Goal: Entertainment & Leisure: Consume media (video, audio)

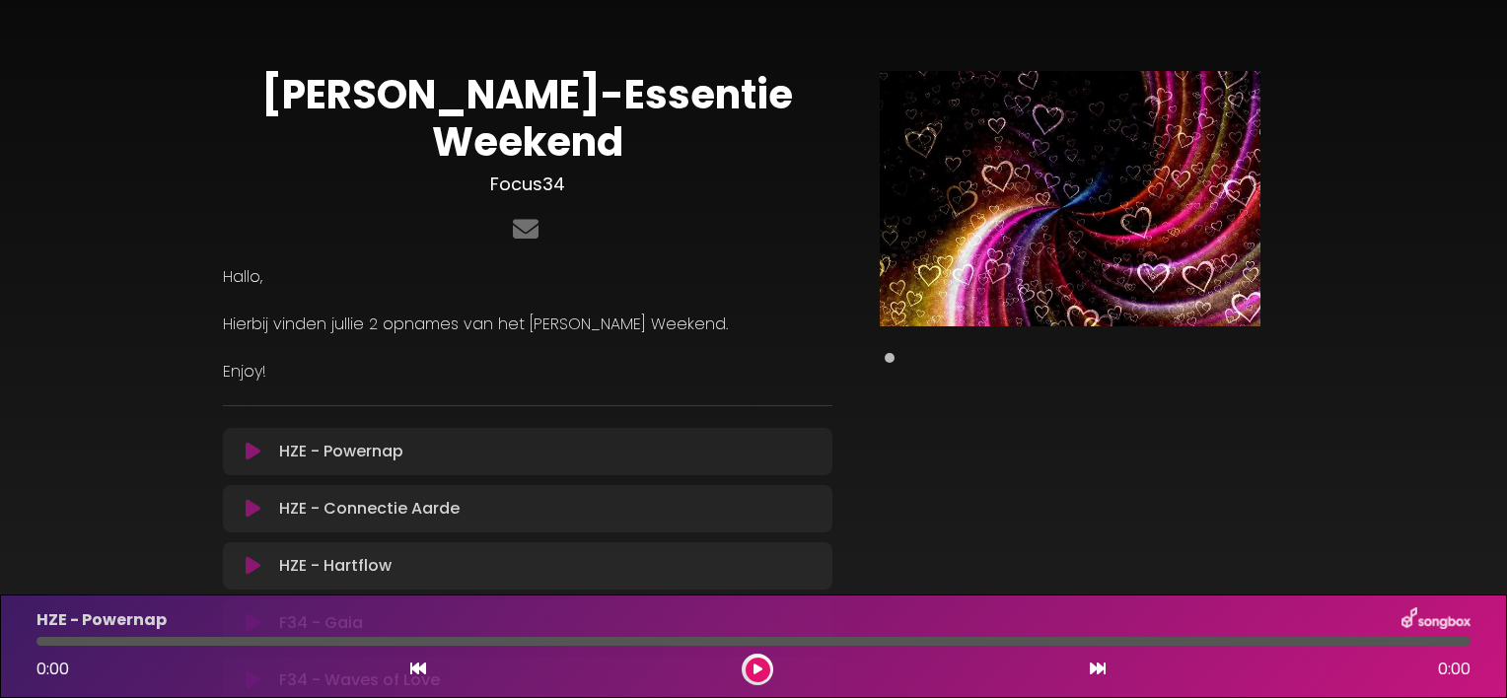
click at [251, 613] on icon at bounding box center [253, 623] width 15 height 20
click at [1086, 664] on div "0:01 65:01" at bounding box center [754, 670] width 1458 height 32
click at [1103, 665] on icon at bounding box center [1098, 669] width 16 height 16
click at [1089, 657] on button at bounding box center [1098, 670] width 18 height 26
click at [1103, 665] on icon at bounding box center [1098, 669] width 16 height 16
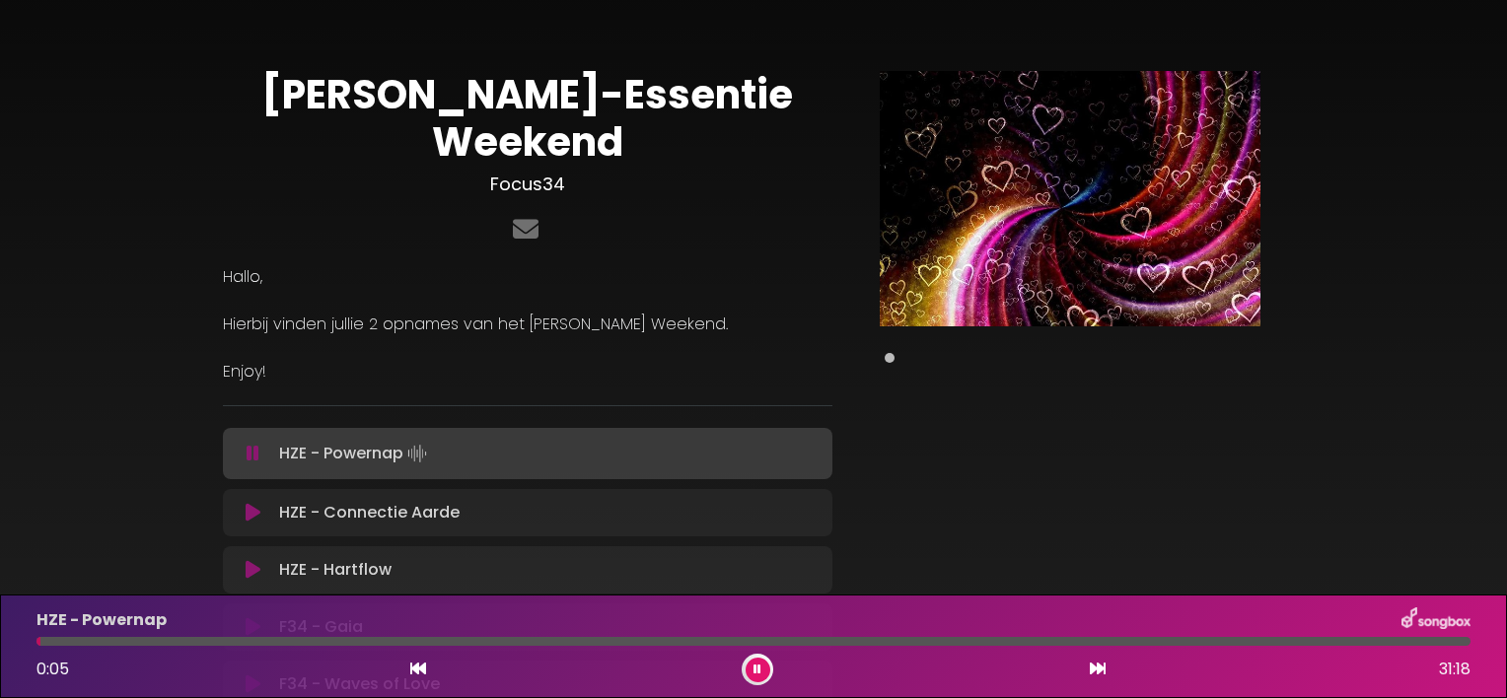
click at [1095, 667] on icon at bounding box center [1098, 669] width 16 height 16
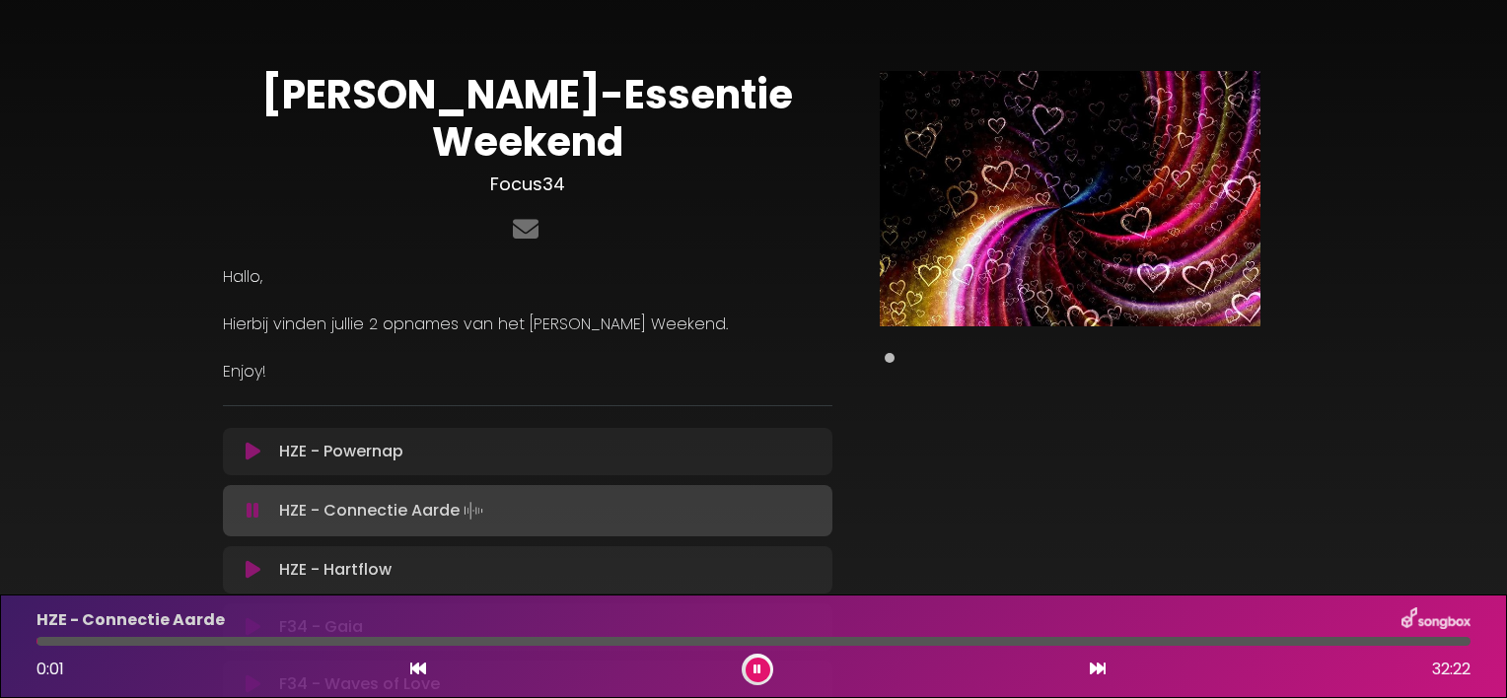
click at [1095, 671] on icon at bounding box center [1098, 669] width 16 height 16
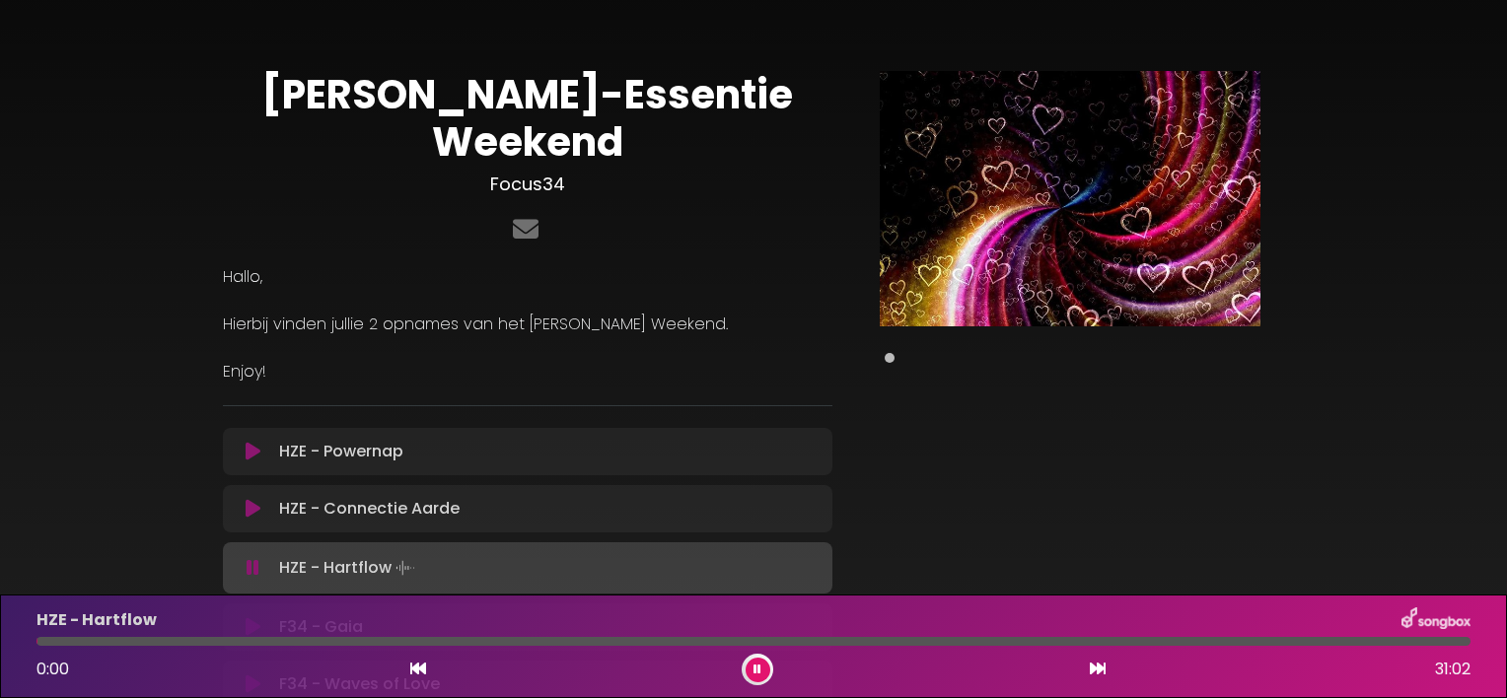
click at [1095, 671] on icon at bounding box center [1098, 669] width 16 height 16
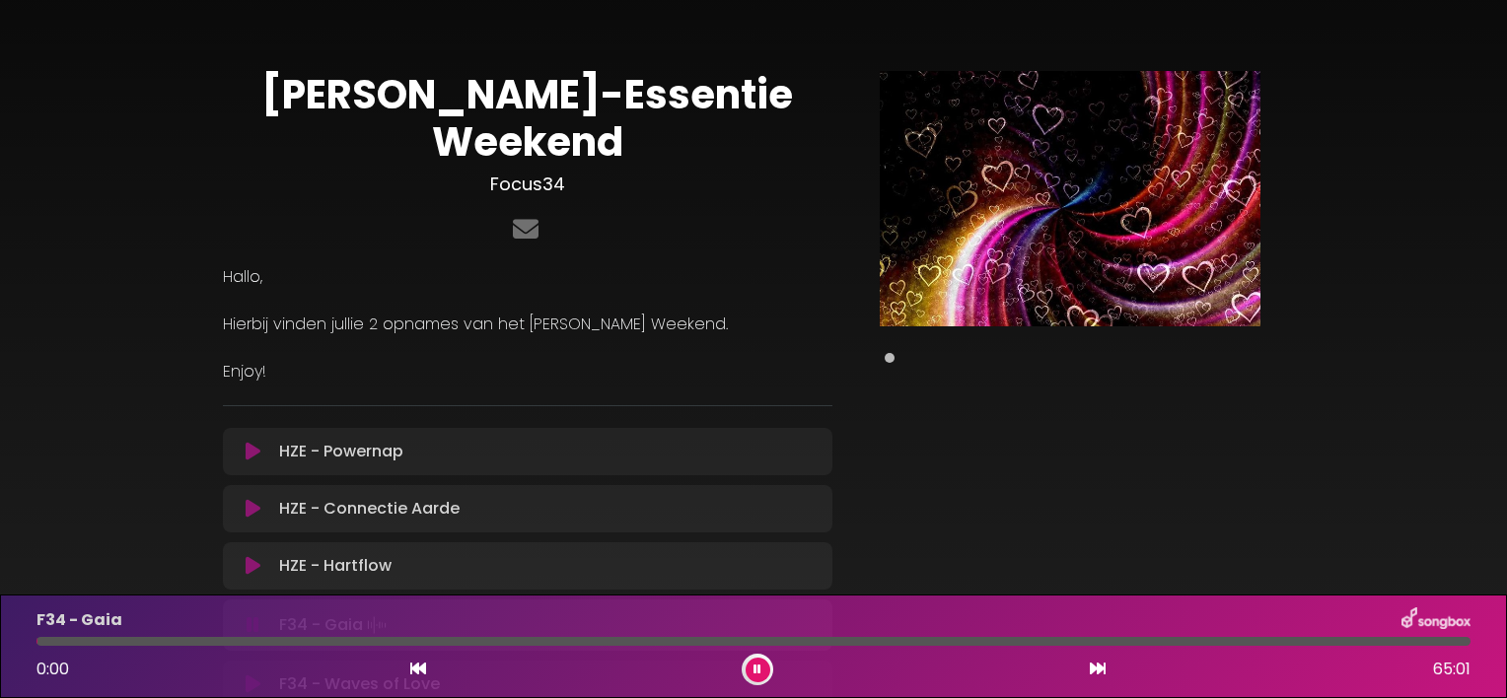
click at [1095, 671] on icon at bounding box center [1098, 669] width 16 height 16
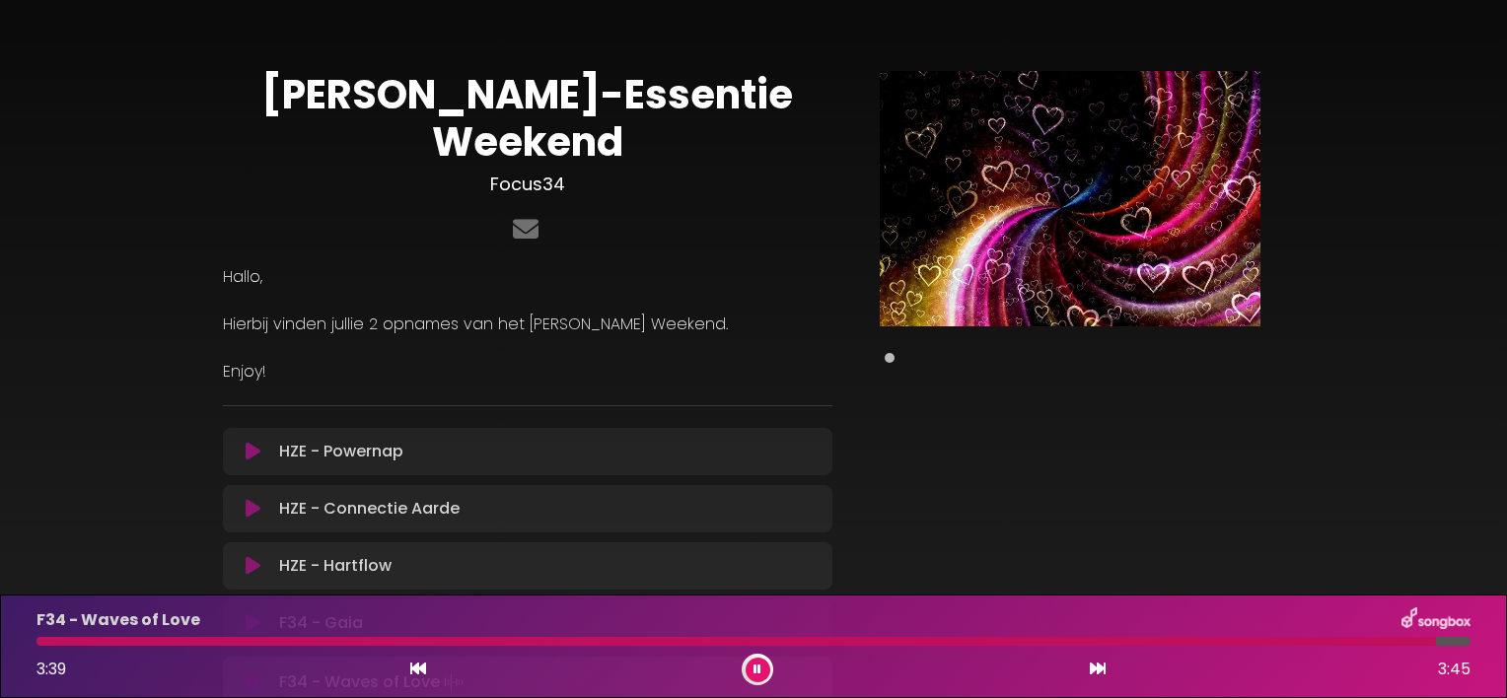
click at [424, 670] on icon at bounding box center [418, 669] width 16 height 16
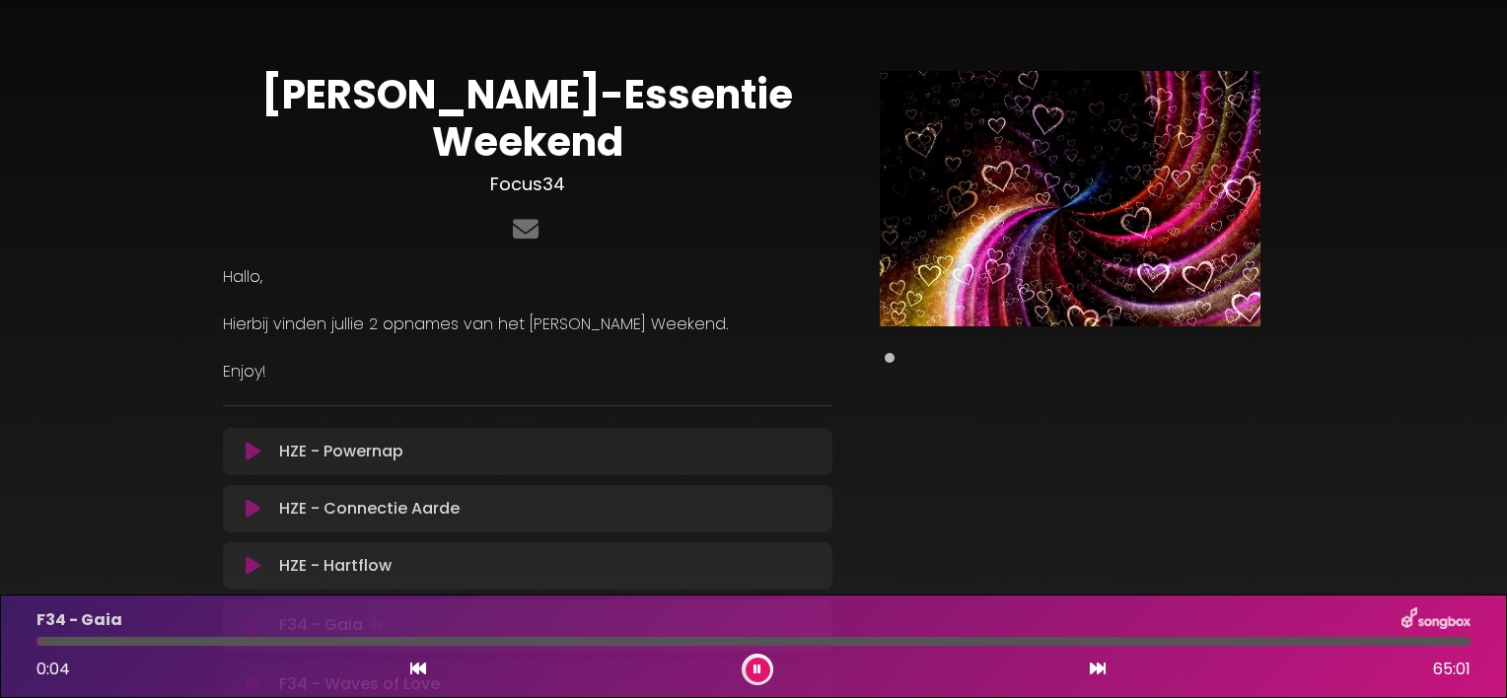
click at [1099, 663] on icon at bounding box center [1098, 669] width 16 height 16
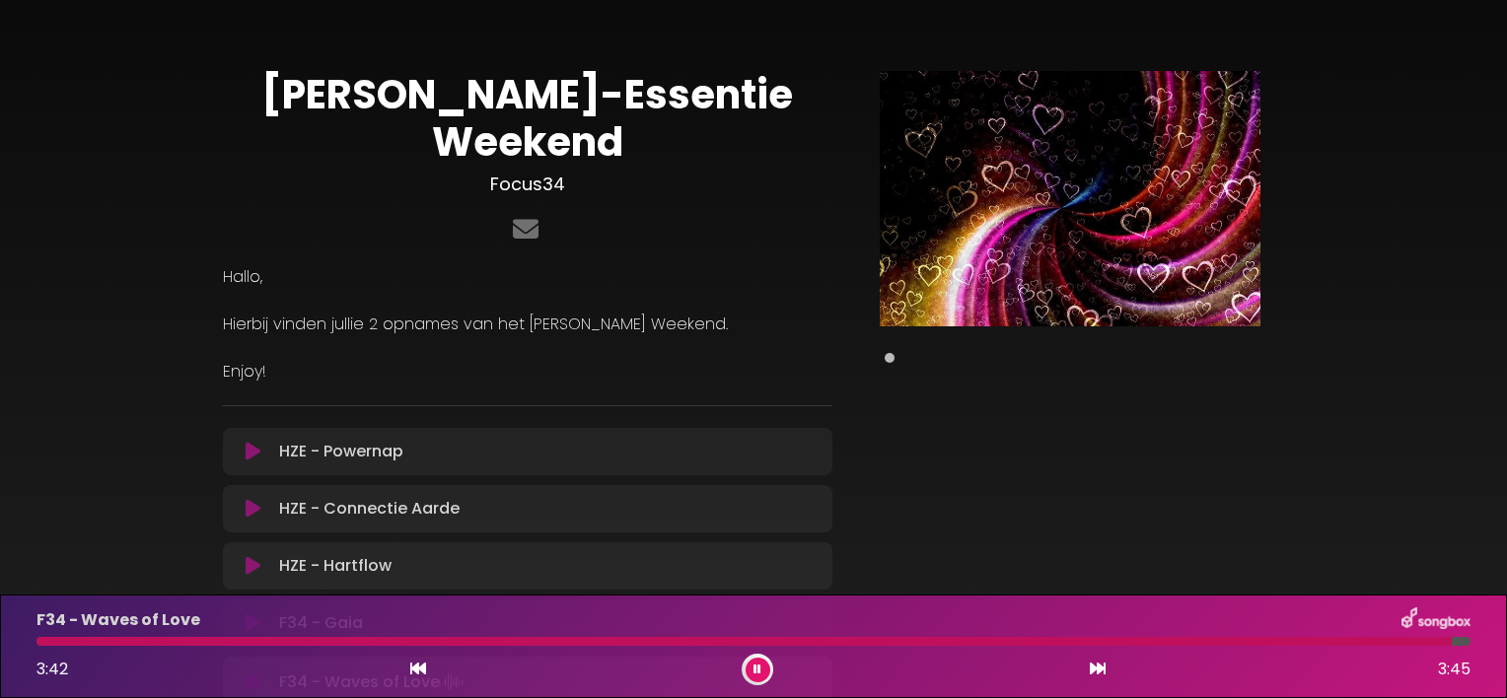
click at [255, 556] on icon at bounding box center [253, 566] width 15 height 20
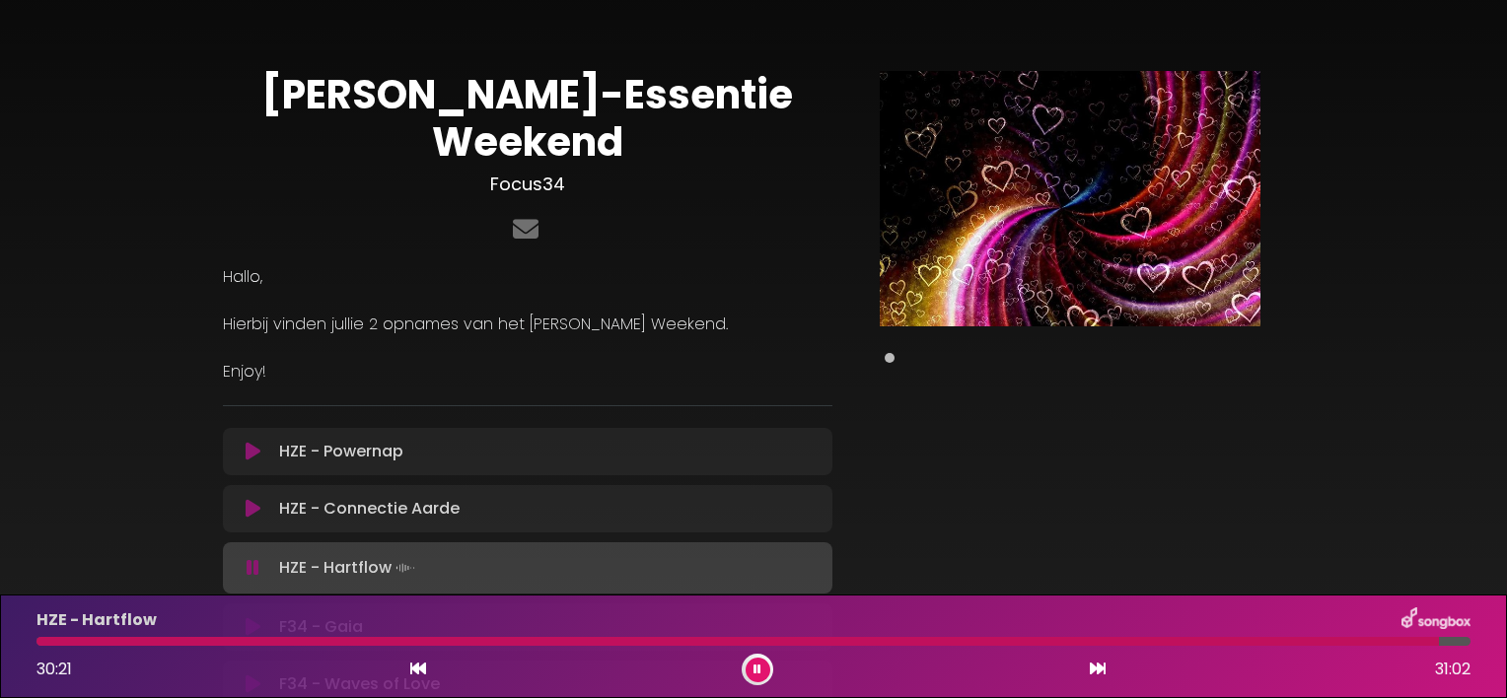
click at [752, 664] on button at bounding box center [758, 670] width 25 height 25
